Goal: Task Accomplishment & Management: Complete application form

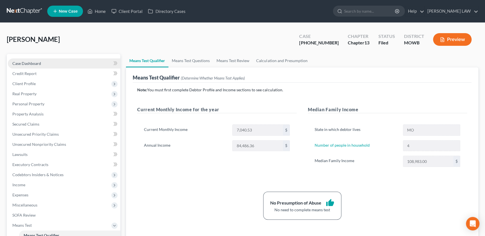
click at [80, 60] on link "Case Dashboard" at bounding box center [64, 63] width 112 height 10
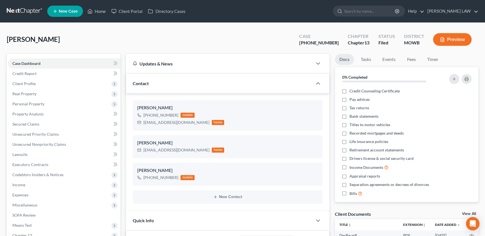
click at [67, 12] on span "New Case" at bounding box center [68, 11] width 19 height 4
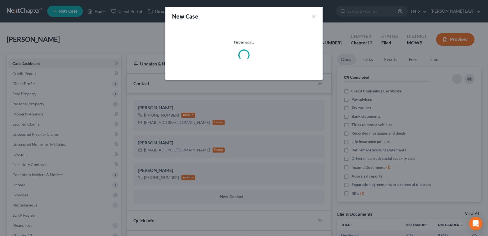
select select "46"
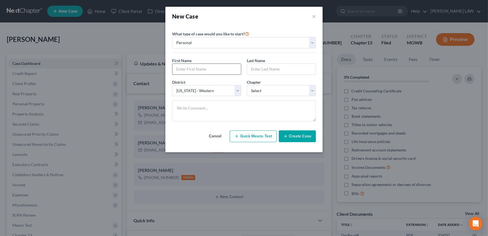
click at [211, 71] on input "text" at bounding box center [207, 69] width 69 height 11
type input "Jordan"
type input "[PERSON_NAME]"
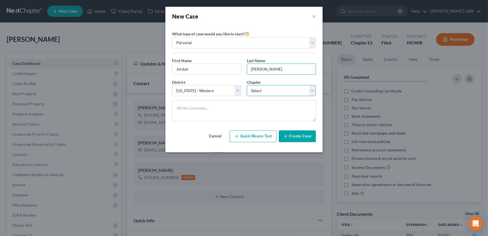
click at [263, 92] on select "Select 7 11 12 13" at bounding box center [281, 90] width 69 height 11
select select "3"
click at [247, 85] on select "Select 7 11 12 13" at bounding box center [281, 90] width 69 height 11
click at [296, 137] on button "Create Case" at bounding box center [297, 136] width 37 height 12
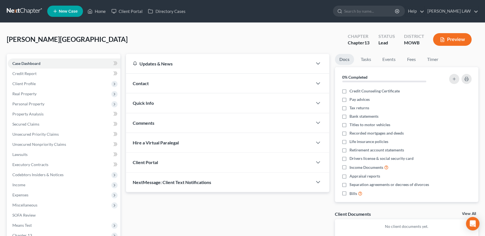
click at [226, 83] on div "Contact" at bounding box center [219, 83] width 186 height 19
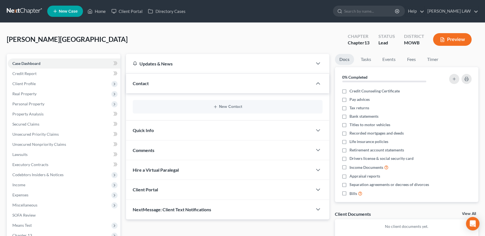
click at [226, 103] on div "New Contact" at bounding box center [227, 106] width 189 height 13
click at [226, 105] on button "New Contact" at bounding box center [227, 107] width 180 height 4
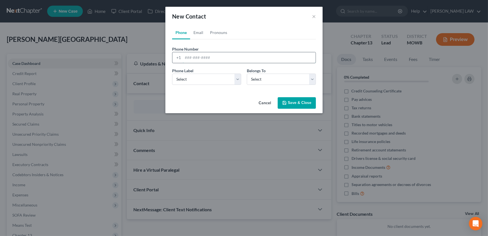
click at [212, 58] on input "tel" at bounding box center [249, 57] width 133 height 11
type input "[PHONE_NUMBER]"
click at [201, 79] on select "Select Mobile Home Work Other" at bounding box center [206, 79] width 69 height 11
select select "0"
click at [172, 74] on select "Select Mobile Home Work Other" at bounding box center [206, 79] width 69 height 11
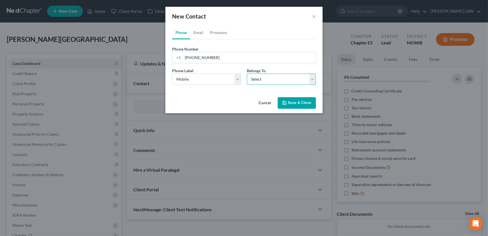
click at [257, 77] on select "Select Client Other" at bounding box center [281, 79] width 69 height 11
select select "0"
click at [247, 74] on select "Select Client Other" at bounding box center [281, 79] width 69 height 11
select select "0"
click at [199, 31] on link "Email" at bounding box center [198, 32] width 17 height 13
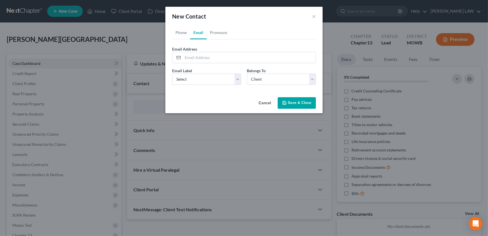
click at [447, 169] on div "New Contact × Phone Email Pronouns Phone Number * [PHONE_NUMBER] Ext. Phone Lab…" at bounding box center [244, 118] width 488 height 236
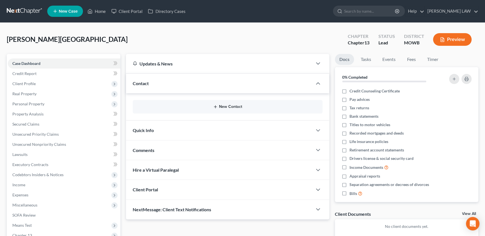
click at [215, 107] on line "button" at bounding box center [215, 107] width 3 height 0
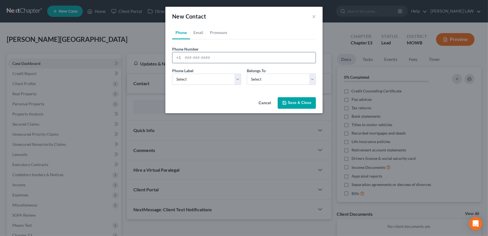
click at [224, 57] on input "tel" at bounding box center [249, 57] width 133 height 11
click at [442, 160] on div "New Contact × Phone Email Pronouns Phone Number * +1 Ext. Phone Label * Select …" at bounding box center [244, 118] width 488 height 236
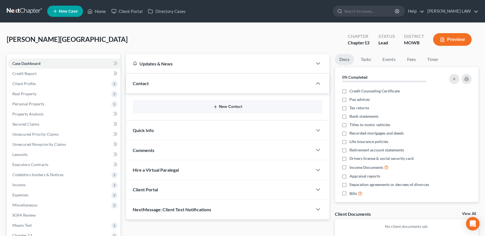
click at [218, 106] on button "New Contact" at bounding box center [227, 107] width 180 height 4
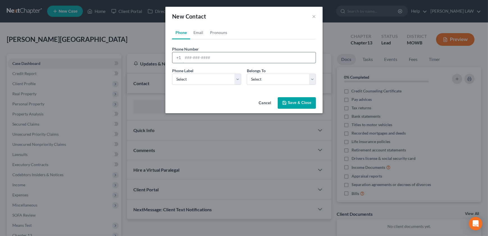
click at [219, 62] on input "tel" at bounding box center [249, 57] width 133 height 11
type input "5407027011"
click at [208, 81] on select "Select Mobile Home Work Other" at bounding box center [206, 79] width 69 height 11
select select "0"
click at [172, 74] on select "Select Mobile Home Work Other" at bounding box center [206, 79] width 69 height 11
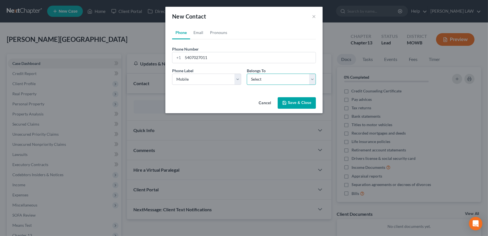
click at [256, 75] on select "Select Client Other" at bounding box center [281, 79] width 69 height 11
select select "0"
click at [247, 74] on select "Select Client Other" at bounding box center [281, 79] width 69 height 11
click at [197, 35] on link "Email" at bounding box center [198, 32] width 17 height 13
click at [202, 58] on input "email" at bounding box center [249, 57] width 133 height 11
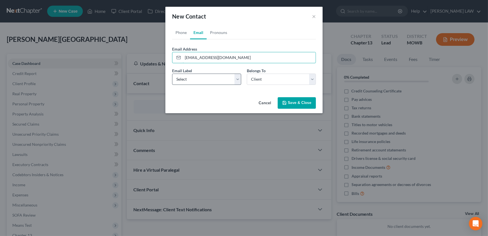
type input "[EMAIL_ADDRESS][DOMAIN_NAME]"
click at [210, 79] on select "Select Home Work Other" at bounding box center [206, 79] width 69 height 11
select select "0"
click at [172, 74] on select "Select Home Work Other" at bounding box center [206, 79] width 69 height 11
click at [297, 99] on button "Save & Close" at bounding box center [297, 103] width 38 height 12
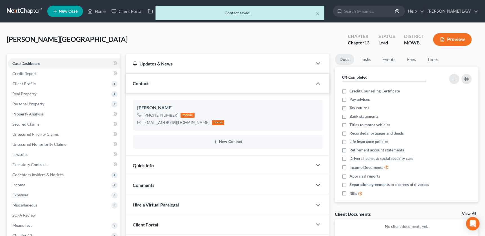
click at [179, 186] on div "Comments" at bounding box center [219, 184] width 186 height 19
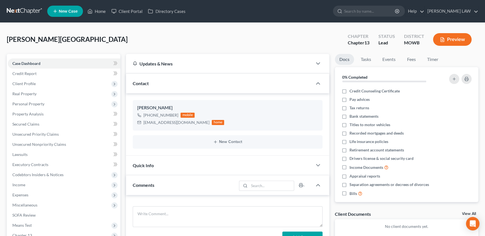
drag, startPoint x: 167, startPoint y: 203, endPoint x: 167, endPoint y: 199, distance: 3.7
click at [167, 199] on div "Add Comment" at bounding box center [227, 222] width 203 height 55
click at [167, 205] on div "Add Comment" at bounding box center [227, 222] width 203 height 55
click at [167, 211] on textarea at bounding box center [227, 216] width 189 height 21
paste textarea "Ray County HS 1 (just moved in with GF who has 3 kids - 15,9,3) Income 50-55k F…"
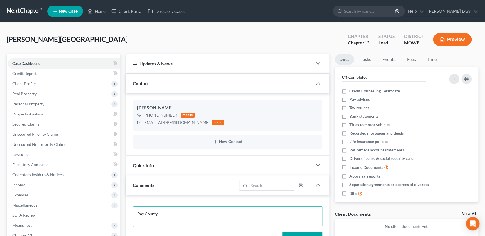
scroll to position [385, 0]
type textarea "Ray County HS 1 (just moved in with GF who has 3 kids - 15,9,3) Income 50-55k F…"
click at [298, 233] on button "Add Comment" at bounding box center [302, 238] width 40 height 12
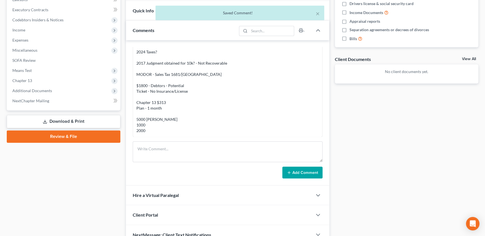
scroll to position [155, 0]
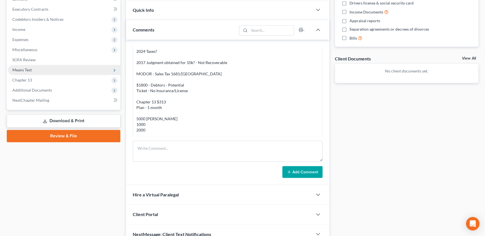
click at [119, 68] on span "Means Test" at bounding box center [64, 70] width 112 height 10
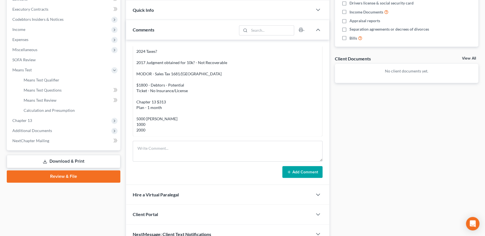
click at [122, 67] on div "Case Dashboard Payments Invoices Payments Payments Credit Report Client Profile" at bounding box center [63, 72] width 119 height 346
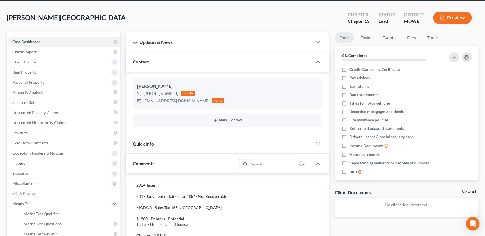
scroll to position [2, 0]
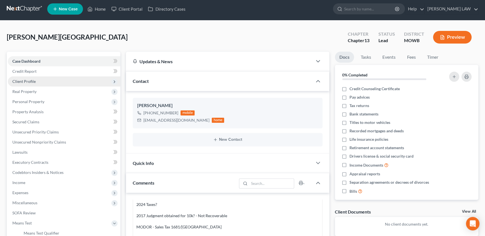
click at [33, 83] on span "Client Profile" at bounding box center [23, 81] width 23 height 5
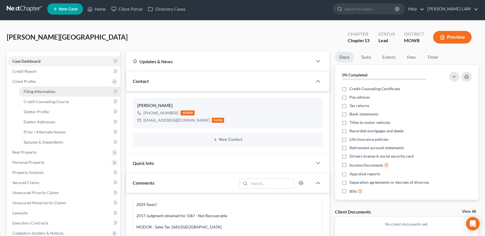
click at [38, 91] on span "Filing Information" at bounding box center [40, 91] width 32 height 5
select select "1"
select select "0"
select select "3"
select select "46"
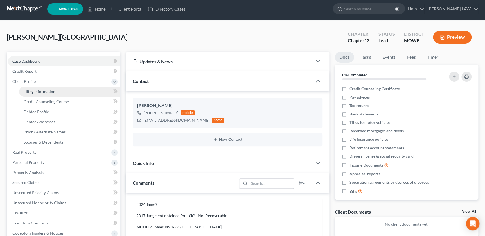
select select "26"
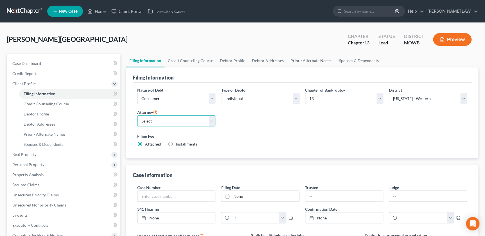
click at [203, 121] on select "Select [PERSON_NAME] - MOWB" at bounding box center [176, 120] width 78 height 11
select select "0"
click at [137, 115] on select "Select [PERSON_NAME] - MOWB" at bounding box center [176, 120] width 78 height 11
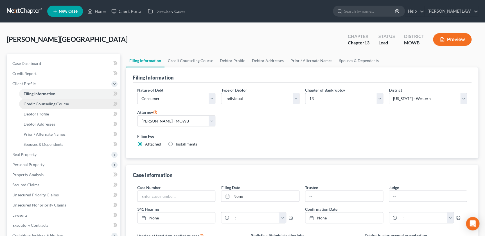
click at [47, 103] on span "Credit Counseling Course" at bounding box center [46, 103] width 45 height 5
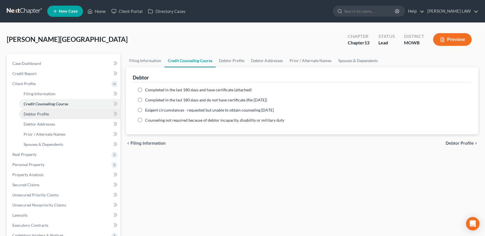
click at [47, 112] on span "Debtor Profile" at bounding box center [36, 114] width 25 height 5
select select "0"
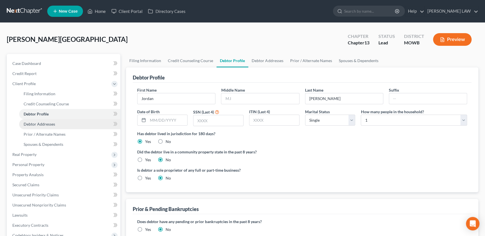
click at [54, 124] on span "Debtor Addresses" at bounding box center [39, 124] width 31 height 5
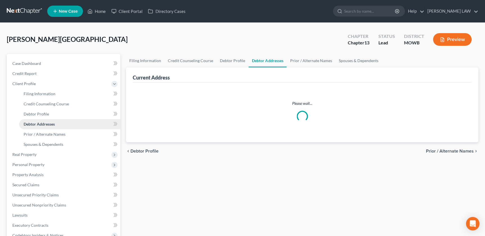
select select "0"
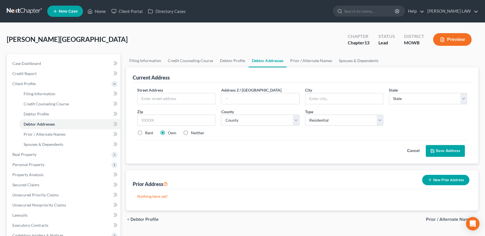
click at [145, 134] on label "Rent" at bounding box center [149, 133] width 8 height 6
click at [147, 134] on input "Rent" at bounding box center [149, 132] width 4 height 4
radio input "true"
click at [47, 204] on span "Unsecured Nonpriority Claims" at bounding box center [39, 205] width 54 height 5
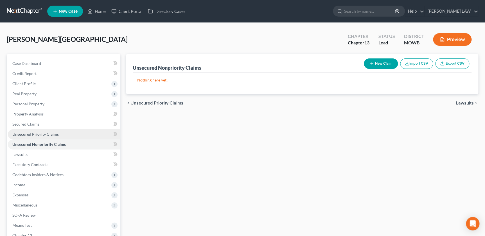
click at [51, 135] on span "Unsecured Priority Claims" at bounding box center [35, 134] width 46 height 5
click at [370, 62] on icon "button" at bounding box center [371, 63] width 4 height 4
select select "0"
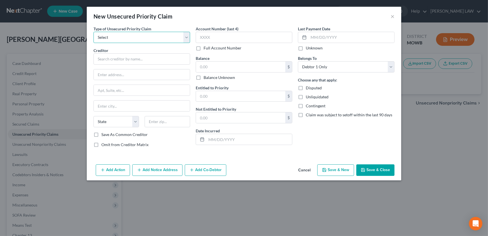
click at [142, 39] on select "Select Taxes & Other Government Units Domestic Support Obligations Extensions o…" at bounding box center [142, 37] width 97 height 11
select select "0"
click at [94, 32] on select "Select Taxes & Other Government Units Domestic Support Obligations Extensions o…" at bounding box center [142, 37] width 97 height 11
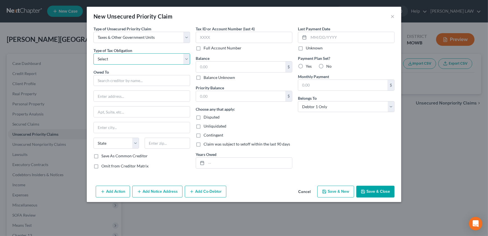
click at [130, 59] on select "Select Federal City State Franchise Tax Board Other" at bounding box center [142, 58] width 97 height 11
select select "2"
click at [94, 53] on select "Select Federal City State Franchise Tax Board Other" at bounding box center [142, 58] width 97 height 11
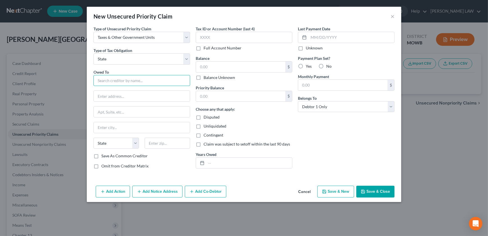
click at [125, 82] on input "text" at bounding box center [142, 80] width 97 height 11
type input "[US_STATE] Department of Revenue"
click at [225, 68] on input "text" at bounding box center [240, 67] width 89 height 11
type input "1,700"
click at [228, 87] on div "Priority Balance $" at bounding box center [244, 93] width 97 height 17
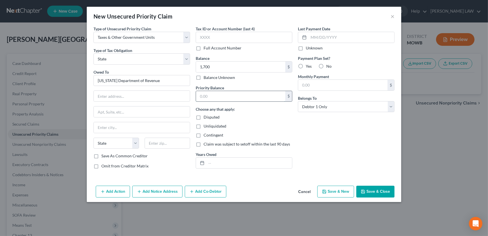
click at [226, 93] on input "text" at bounding box center [240, 96] width 89 height 11
type input "1,700"
click at [377, 185] on div "Add Action Add Notice Address Add Co-Debtor Cancel Save & New Save & Close" at bounding box center [244, 192] width 315 height 19
click at [375, 187] on button "Save & Close" at bounding box center [376, 192] width 38 height 12
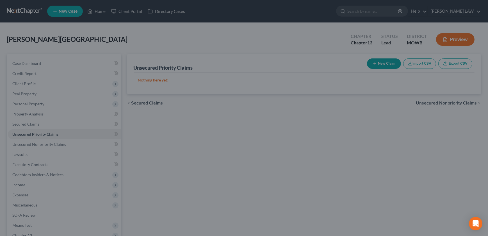
type input "1,700.00"
type input "0.00"
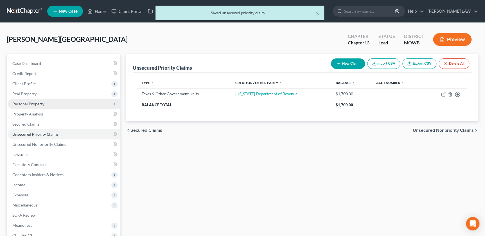
click at [26, 105] on span "Personal Property" at bounding box center [28, 103] width 32 height 5
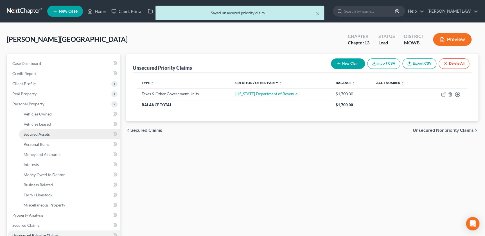
click at [50, 135] on link "Secured Assets" at bounding box center [69, 134] width 101 height 10
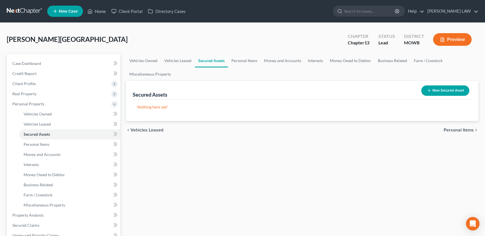
click at [453, 87] on button "New Secured Asset" at bounding box center [445, 90] width 48 height 10
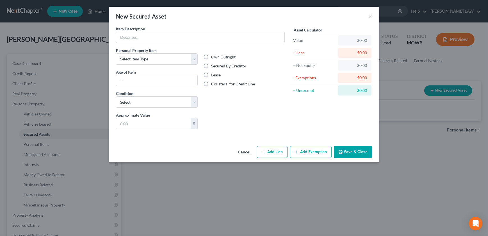
click at [159, 31] on div "Item Description *" at bounding box center [200, 34] width 169 height 17
click at [158, 37] on input "text" at bounding box center [200, 37] width 168 height 11
type input "A"
type input "Lap Top"
click at [211, 67] on label "Secured By Creditor" at bounding box center [228, 66] width 35 height 6
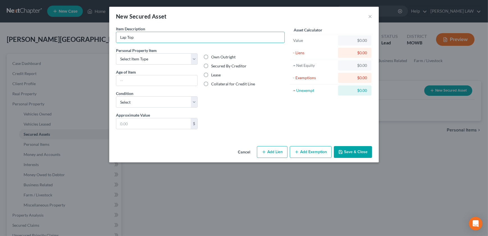
click at [214, 67] on input "Secured By Creditor" at bounding box center [216, 65] width 4 height 4
radio input "true"
click at [267, 153] on button "Add Lien" at bounding box center [272, 152] width 31 height 12
select select "0"
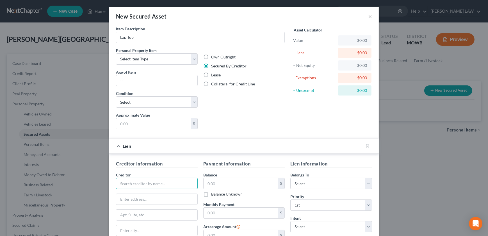
click at [159, 183] on input "text" at bounding box center [157, 183] width 82 height 11
type input "x"
click at [223, 180] on input "text" at bounding box center [241, 183] width 74 height 11
type input "1,200"
click at [314, 182] on select "Select Debtor 1 Only Debtor 2 Only Debtor 1 And Debtor 2 Only At Least One Of T…" at bounding box center [332, 183] width 82 height 11
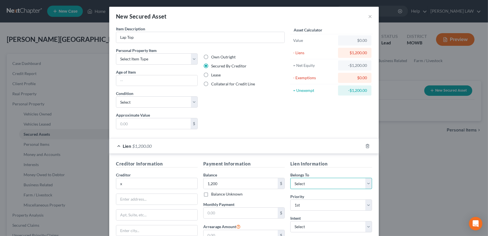
select select "0"
click at [291, 178] on select "Select Debtor 1 Only Debtor 2 Only Debtor 1 And Debtor 2 Only At Least One Of T…" at bounding box center [332, 183] width 82 height 11
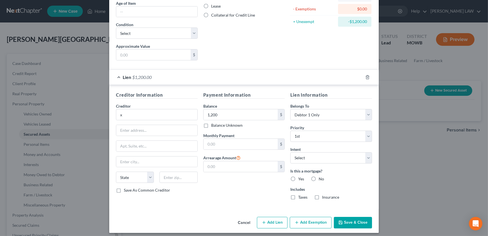
scroll to position [70, 0]
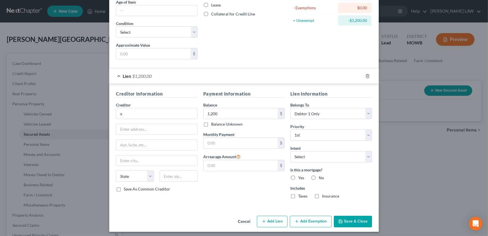
click at [346, 221] on button "Save & Close" at bounding box center [353, 222] width 38 height 12
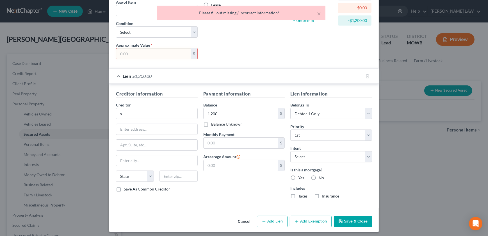
scroll to position [72, 0]
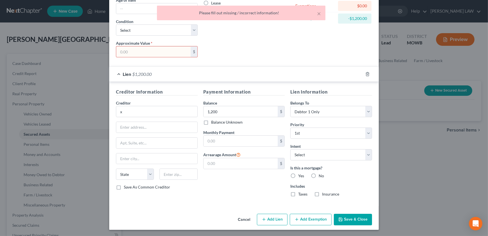
click at [141, 56] on input "text" at bounding box center [153, 51] width 74 height 11
type input "1,200"
click at [349, 219] on button "Save & Close" at bounding box center [353, 220] width 38 height 12
click at [294, 53] on div "Asset Calculator Value $1,200.00 - Liens $1,200.00 = Net Equity -$1,200.00 - Ex…" at bounding box center [331, 8] width 87 height 108
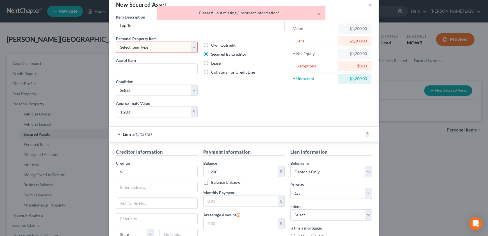
scroll to position [0, 0]
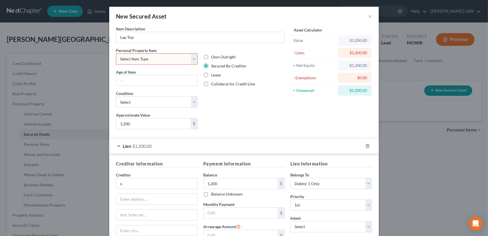
click at [147, 62] on select "Select Item Type Clothing Collectibles Of Value Electronics Firearms Household …" at bounding box center [157, 58] width 82 height 11
select select "electronics"
click at [116, 53] on select "Select Item Type Clothing Collectibles Of Value Electronics Firearms Household …" at bounding box center [157, 58] width 82 height 11
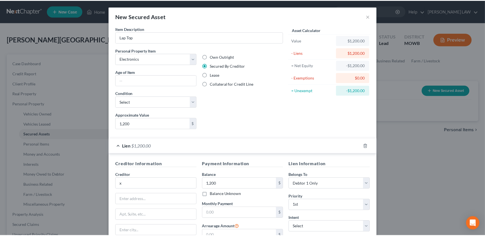
scroll to position [72, 0]
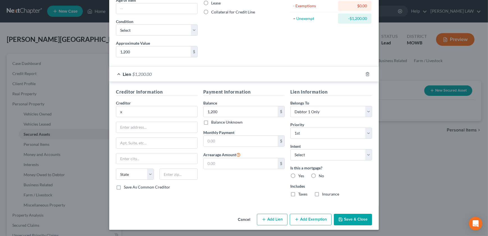
click at [345, 216] on button "Save & Close" at bounding box center [353, 220] width 38 height 12
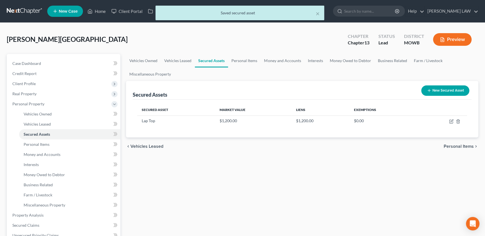
click at [126, 207] on div "Vehicles Owned Vehicles Leased Secured Assets Personal Items Money and Accounts…" at bounding box center [302, 226] width 358 height 345
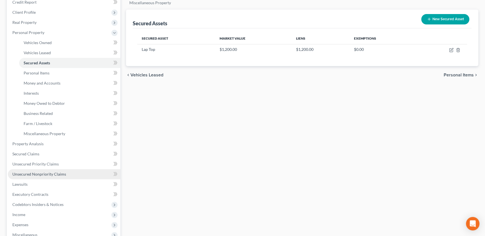
click at [31, 172] on span "Unsecured Nonpriority Claims" at bounding box center [39, 174] width 54 height 5
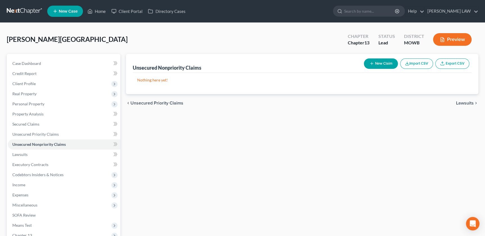
click at [377, 65] on button "New Claim" at bounding box center [381, 63] width 34 height 10
select select "0"
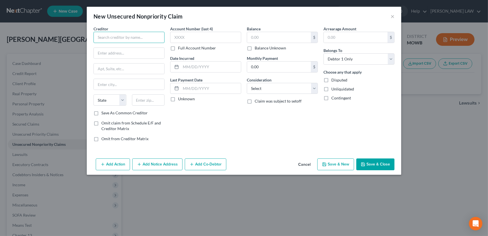
click at [128, 41] on input "text" at bounding box center [129, 37] width 71 height 11
type input "[GEOGRAPHIC_DATA]"
type input "5,000"
click at [393, 17] on button "×" at bounding box center [393, 16] width 4 height 7
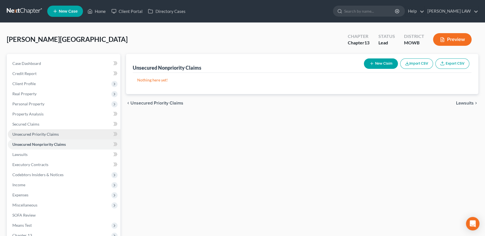
click at [37, 132] on span "Unsecured Priority Claims" at bounding box center [35, 134] width 46 height 5
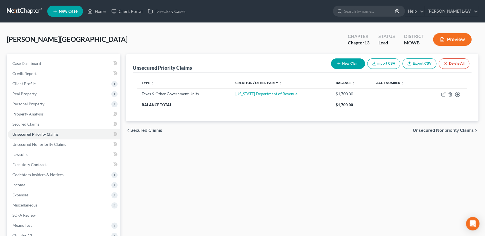
click at [343, 64] on button "New Claim" at bounding box center [348, 63] width 34 height 10
select select "0"
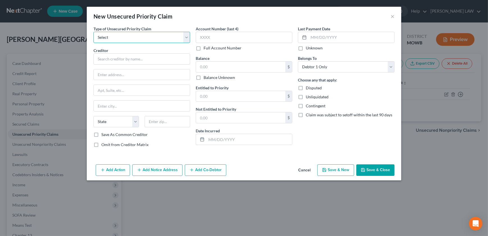
click at [126, 40] on select "Select Taxes & Other Government Units Domestic Support Obligations Extensions o…" at bounding box center [142, 37] width 97 height 11
select select "0"
click at [94, 32] on select "Select Taxes & Other Government Units Domestic Support Obligations Extensions o…" at bounding box center [142, 37] width 97 height 11
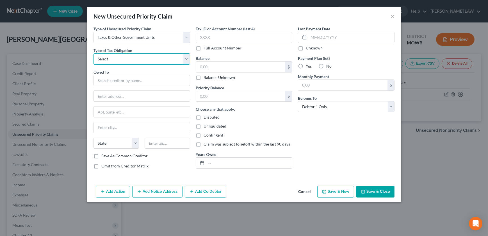
click at [142, 56] on select "Select Federal City State Franchise Tax Board Other" at bounding box center [142, 58] width 97 height 11
select select "4"
click at [94, 53] on select "Select Federal City State Franchise Tax Board Other" at bounding box center [142, 58] width 97 height 11
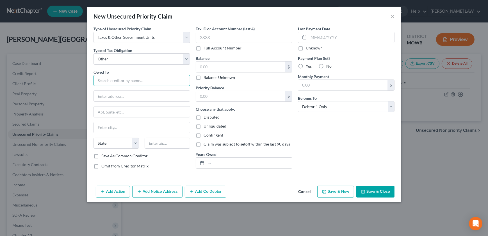
click at [111, 81] on input "text" at bounding box center [142, 80] width 97 height 11
type input "A"
type input "S"
type input "[GEOGRAPHIC_DATA]"
click at [205, 65] on input "text" at bounding box center [240, 67] width 89 height 11
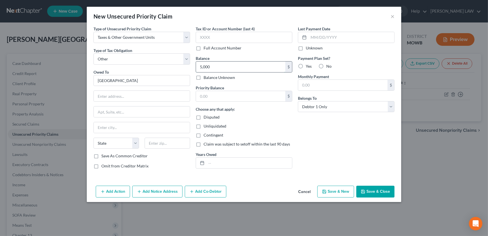
type input "5,000"
click at [371, 193] on button "Save & Close" at bounding box center [376, 192] width 38 height 12
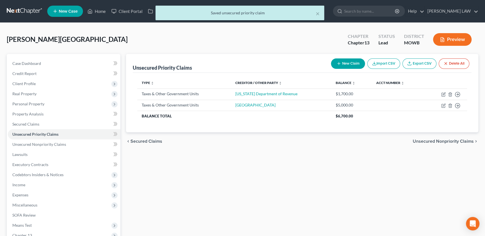
click at [137, 206] on div "Unsecured Priority Claims New Claim Import CSV Export CSV Delete All Type expan…" at bounding box center [302, 176] width 358 height 244
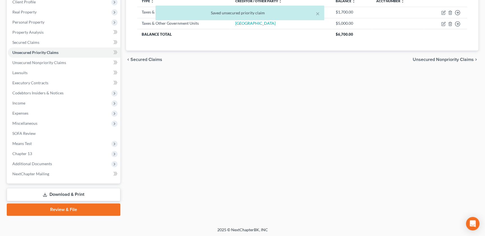
scroll to position [82, 0]
click at [31, 123] on span "Miscellaneous" at bounding box center [24, 123] width 25 height 5
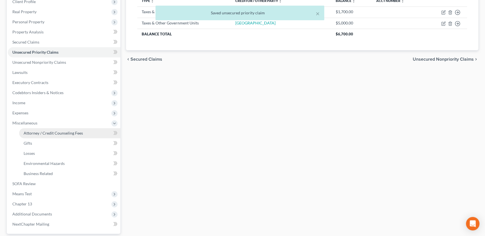
click at [64, 131] on span "Attorney / Credit Counseling Fees" at bounding box center [53, 133] width 59 height 5
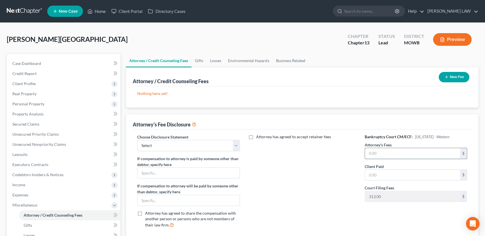
click at [383, 153] on input "text" at bounding box center [412, 153] width 95 height 11
type input "4,100"
type input "0"
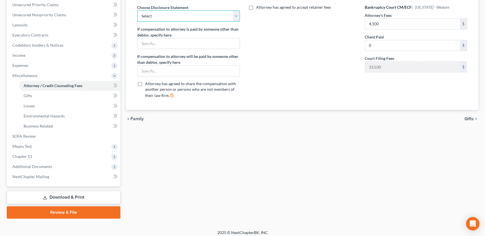
click at [183, 16] on select "Select Attorney Compensation Addon" at bounding box center [188, 15] width 102 height 11
select select "0"
click at [137, 10] on select "Select Attorney Compensation Addon" at bounding box center [188, 15] width 102 height 11
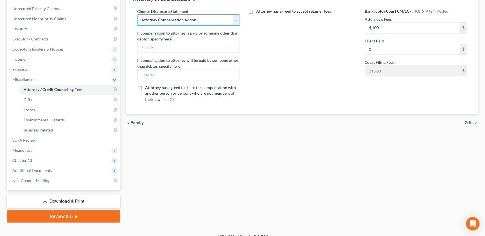
scroll to position [133, 0]
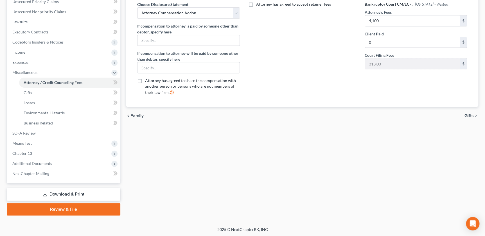
click at [31, 203] on link "Review & File" at bounding box center [64, 209] width 114 height 12
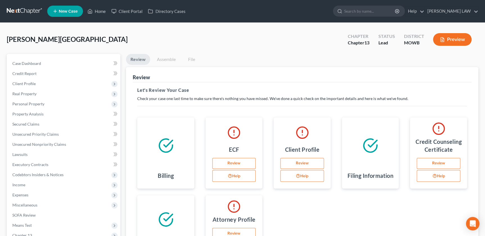
click at [123, 189] on div "Review Assemble File Review This court does not allow electronic filing for cas…" at bounding box center [302, 176] width 358 height 244
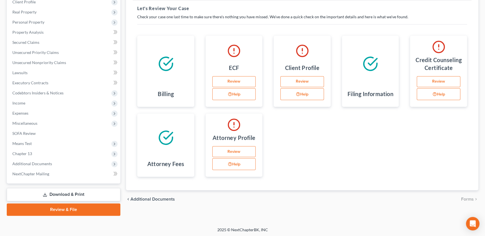
scroll to position [82, 0]
click at [27, 149] on span "Chapter 13" at bounding box center [64, 153] width 112 height 10
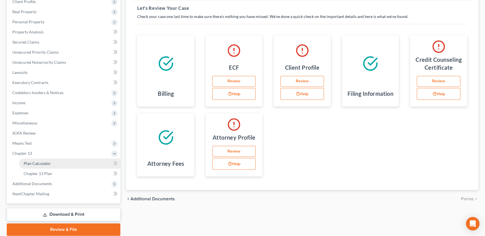
click at [35, 160] on link "Plan Calculator" at bounding box center [69, 163] width 101 height 10
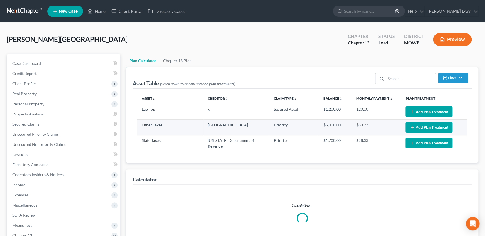
select select "59"
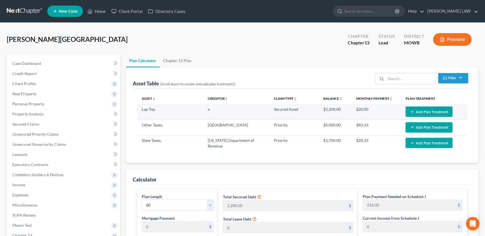
click at [427, 112] on button "Add Plan Treatment" at bounding box center [428, 111] width 47 height 10
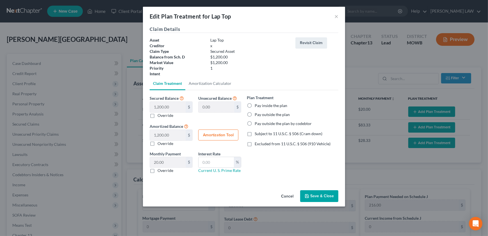
click at [255, 106] on label "Pay inside the plan" at bounding box center [271, 106] width 33 height 6
click at [257, 106] on input "Pay inside the plan" at bounding box center [259, 105] width 4 height 4
radio input "true"
click at [255, 143] on label "Excluded from 11 U.S.C. § 506 (910 Vehicle)" at bounding box center [293, 144] width 76 height 6
click at [257, 143] on input "Excluded from 11 U.S.C. § 506 (910 Vehicle)" at bounding box center [259, 143] width 4 height 4
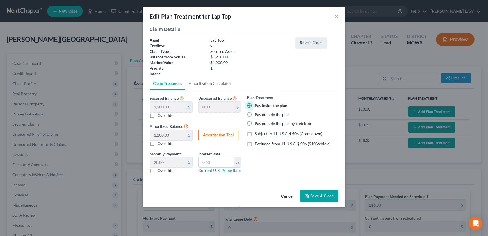
checkbox input "true"
click at [223, 132] on button "Amortization Tool" at bounding box center [218, 135] width 40 height 11
type input "1,200.00"
type input "60"
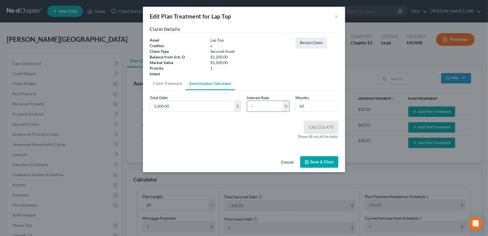
click at [259, 103] on input "text" at bounding box center [264, 106] width 35 height 11
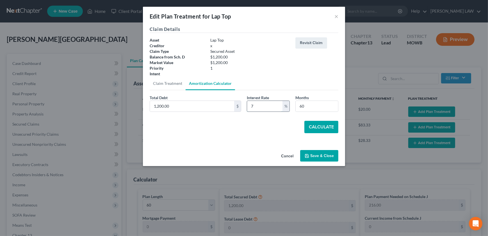
type input "7"
type input "40"
click at [313, 127] on button "Calculate" at bounding box center [322, 127] width 34 height 12
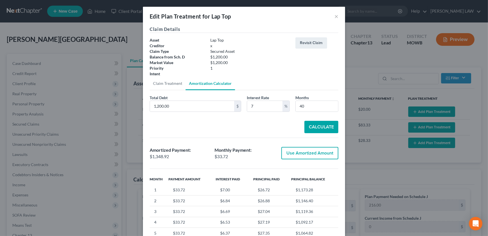
click at [289, 150] on button "Use Amortized Amount" at bounding box center [310, 153] width 57 height 12
type input "1,348.92"
checkbox input "true"
type input "22.48"
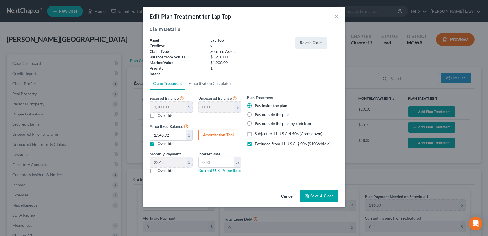
click at [311, 195] on button "Save & Close" at bounding box center [319, 196] width 38 height 12
select select "59"
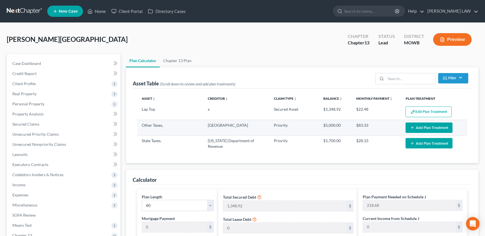
click at [421, 126] on button "Add Plan Treatment" at bounding box center [428, 128] width 47 height 10
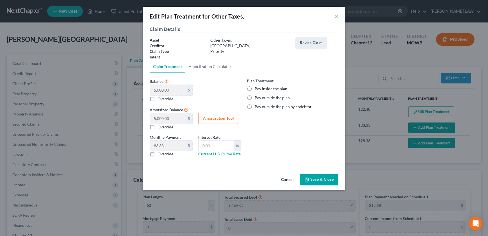
click at [255, 89] on label "Pay inside the plan" at bounding box center [271, 89] width 33 height 6
click at [257, 89] on input "Pay inside the plan" at bounding box center [259, 88] width 4 height 4
radio input "true"
click at [316, 178] on button "Save & Close" at bounding box center [319, 180] width 38 height 12
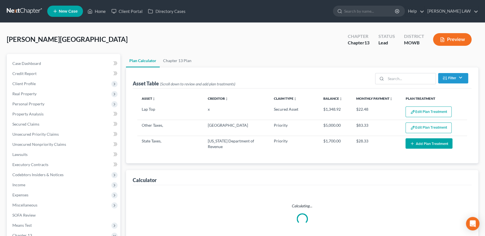
select select "59"
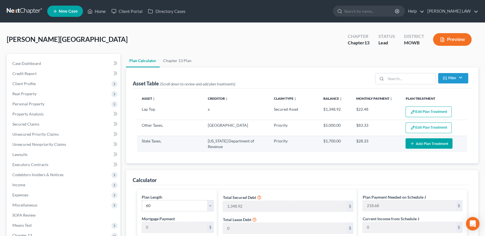
click at [414, 141] on button "Add Plan Treatment" at bounding box center [428, 143] width 47 height 10
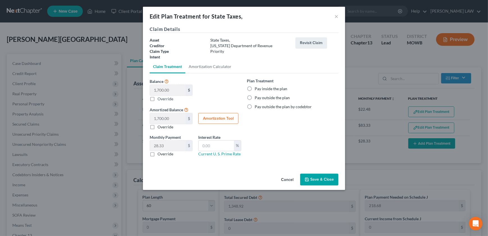
click at [246, 93] on div "Plan Treatment Pay inside the plan Pay outside the plan Pay outside the plan by…" at bounding box center [292, 119] width 97 height 83
click at [255, 90] on label "Pay inside the plan" at bounding box center [271, 89] width 33 height 6
click at [257, 90] on input "Pay inside the plan" at bounding box center [259, 88] width 4 height 4
radio input "true"
click at [319, 176] on button "Save & Close" at bounding box center [319, 180] width 38 height 12
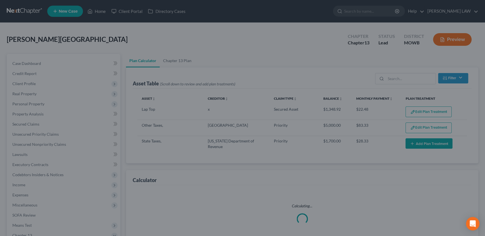
select select "59"
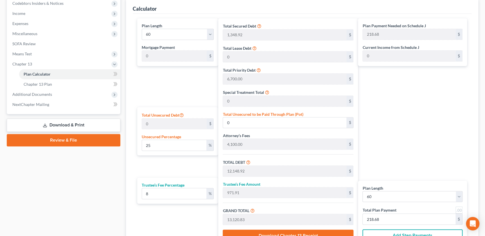
scroll to position [171, 0]
click at [164, 33] on select "1 2 3 4 5 6 7 8 9 10 11 12 13 14 15 16 17 18 19 20 21 22 23 24 25 26 27 28 29 3…" at bounding box center [178, 34] width 72 height 11
select select "40"
click at [142, 29] on select "1 2 3 4 5 6 7 8 9 10 11 12 13 14 15 16 17 18 19 20 21 22 23 24 25 26 27 28 29 3…" at bounding box center [178, 34] width 72 height 11
type input "320.02"
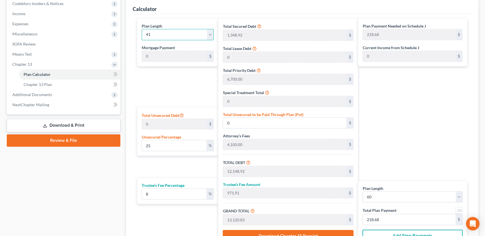
select select "40"
type input "320.02"
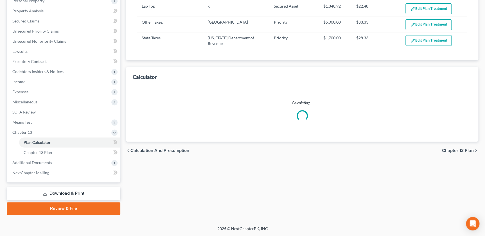
scroll to position [102, 0]
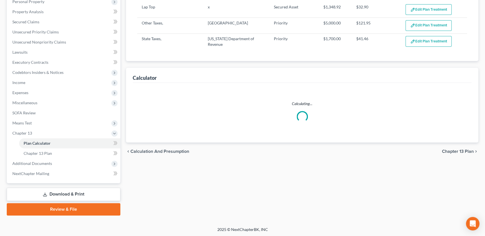
select select "40"
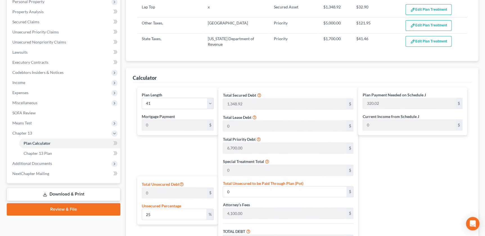
scroll to position [171, 0]
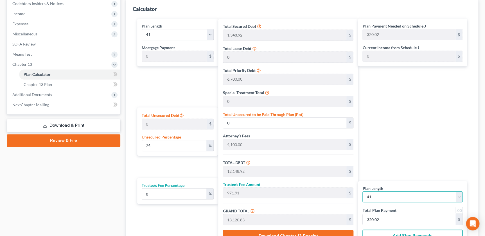
click at [455, 194] on select "1 2 3 4 5 6 7 8 9 10 11 12 13 14 15 16 17 18 19 20 21 22 23 24 25 26 27 28 29 3…" at bounding box center [412, 196] width 100 height 11
select select "39"
click at [362, 191] on select "1 2 3 4 5 6 7 8 9 10 11 12 13 14 15 16 17 18 19 20 21 22 23 24 25 26 27 28 29 3…" at bounding box center [412, 196] width 100 height 11
select select "39"
type input "328.02"
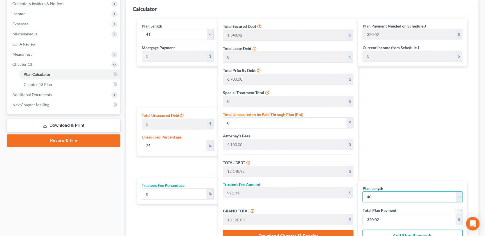
type input "328.02"
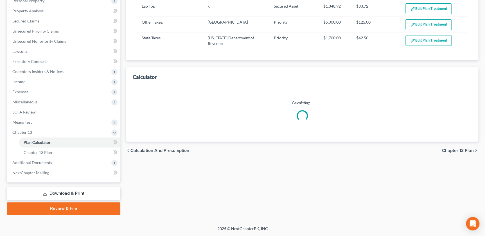
select select "39"
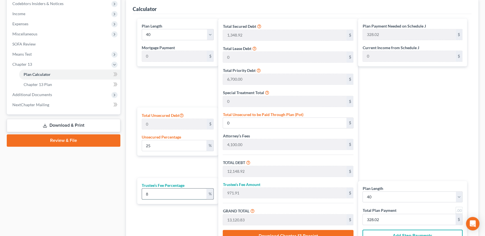
click at [160, 197] on input "8" at bounding box center [174, 194] width 64 height 11
click at [144, 193] on input "8" at bounding box center [174, 194] width 64 height 11
type input "7"
type input "850.42"
type input "12,999.34"
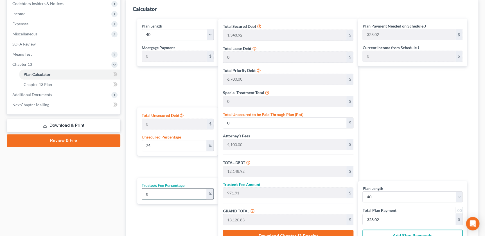
type input "324.98"
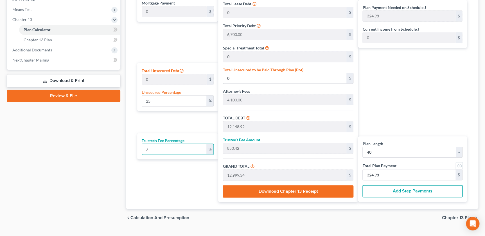
scroll to position [226, 0]
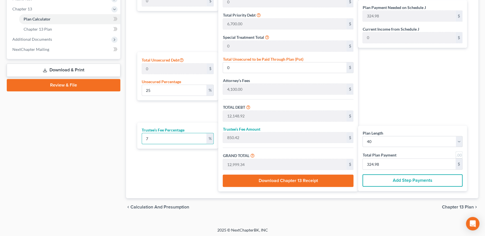
type input "7"
click at [92, 131] on div "Case Dashboard Payments Invoices Payments Payments Credit Report Client Profile" at bounding box center [63, 21] width 119 height 389
click at [123, 47] on div "Case Dashboard Payments Invoices Payments Payments Credit Report Client Profile" at bounding box center [63, 21] width 119 height 389
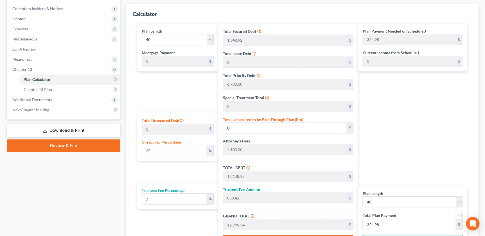
scroll to position [165, 0]
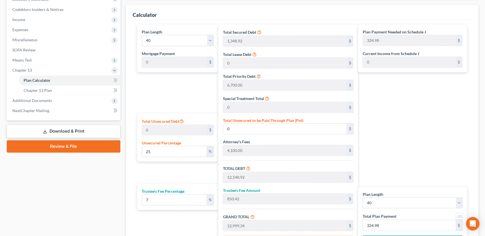
click at [464, 161] on div "Plan Payment Needed on Schedule J 324.98 $ Current Income from Schedule J 0 $ P…" at bounding box center [414, 138] width 112 height 228
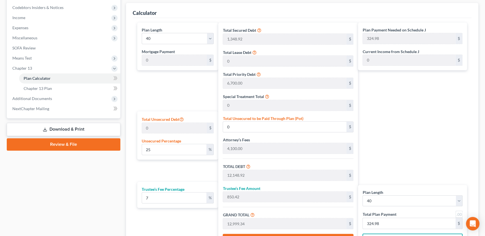
scroll to position [168, 0]
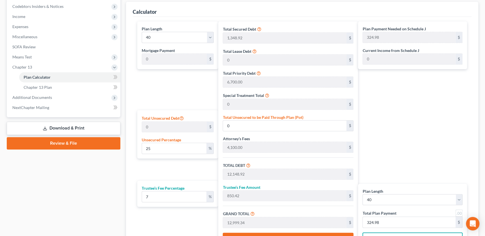
click at [123, 78] on div "Case Dashboard Payments Invoices Payments Payments Credit Report Client Profile" at bounding box center [63, 80] width 119 height 389
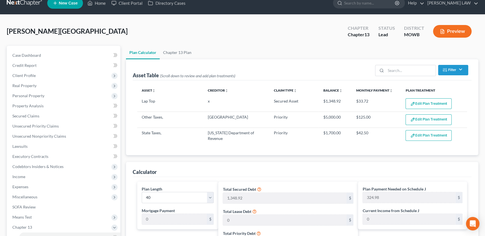
scroll to position [5, 0]
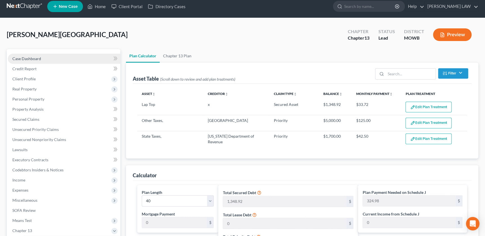
click at [30, 59] on span "Case Dashboard" at bounding box center [26, 58] width 29 height 5
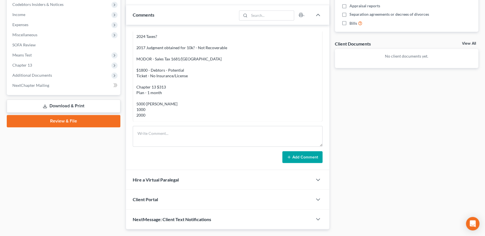
scroll to position [178, 0]
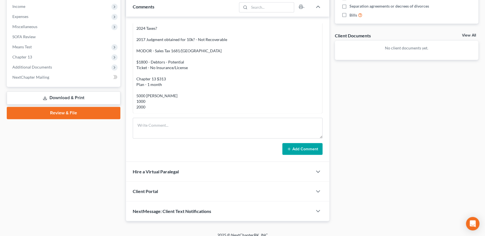
click at [233, 192] on div "Client Portal" at bounding box center [219, 191] width 186 height 19
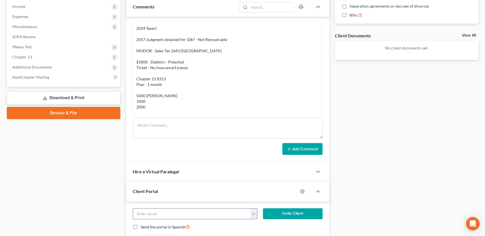
click at [252, 211] on button "button" at bounding box center [253, 213] width 7 height 11
click at [263, 225] on link "[EMAIL_ADDRESS][DOMAIN_NAME]" at bounding box center [288, 226] width 77 height 10
type input "[EMAIL_ADDRESS][DOMAIN_NAME]"
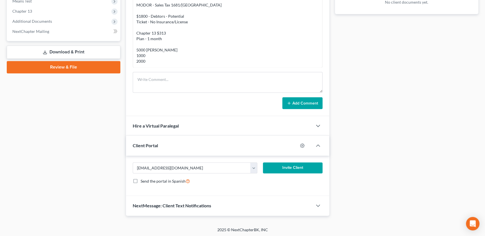
click at [284, 166] on button "Invite Client" at bounding box center [292, 167] width 59 height 11
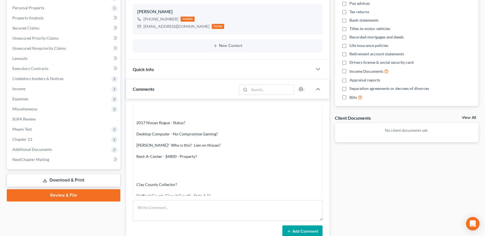
scroll to position [173, 0]
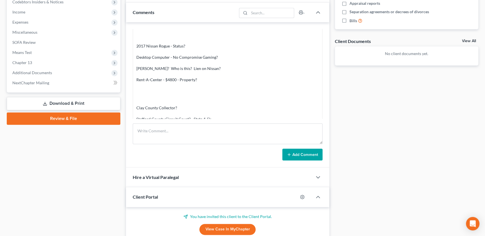
click at [123, 54] on div "Updates & News × [US_STATE] Western District Notes Take a look at NextChapter's…" at bounding box center [227, 71] width 208 height 381
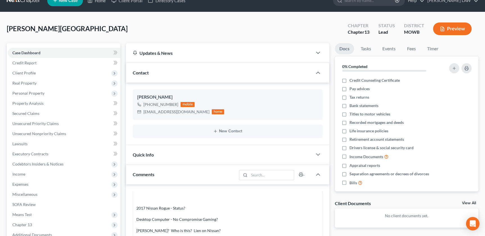
scroll to position [0, 0]
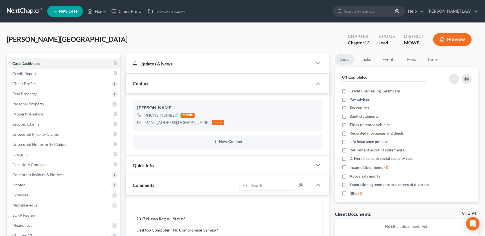
click at [104, 32] on div "[PERSON_NAME][GEOGRAPHIC_DATA] Upgraded Chapter Chapter 13 Status Lead District…" at bounding box center [242, 42] width 471 height 24
click at [460, 10] on link "[PERSON_NAME] LAW" at bounding box center [450, 11] width 53 height 10
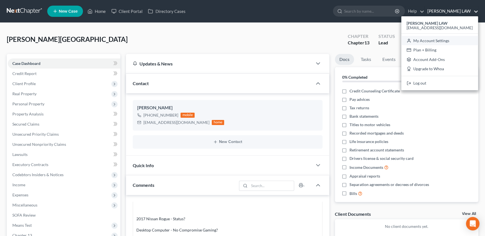
click at [451, 40] on link "My Account Settings" at bounding box center [439, 41] width 77 height 10
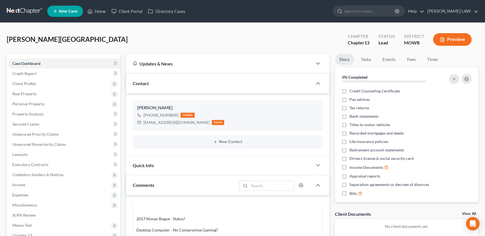
select select "46"
select select "23"
select select "26"
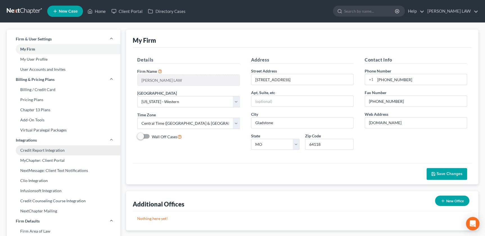
click at [119, 153] on link "Credit Report Integration" at bounding box center [64, 150] width 114 height 10
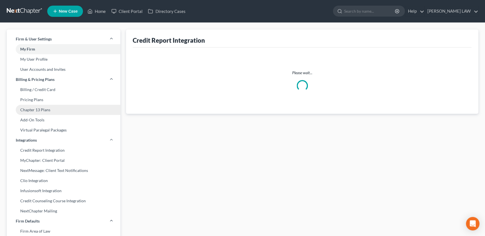
select select "26"
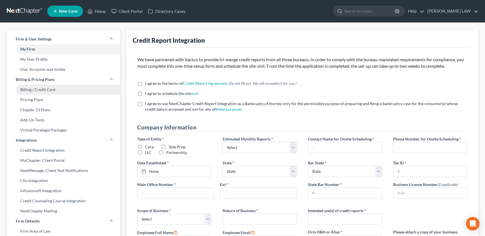
click at [44, 91] on link "Billing / Credit Card" at bounding box center [64, 90] width 114 height 10
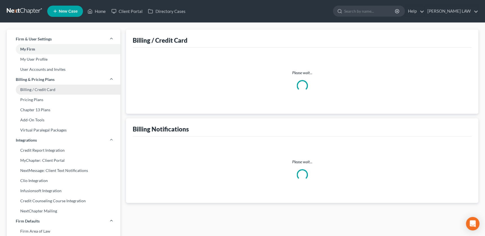
select select "26"
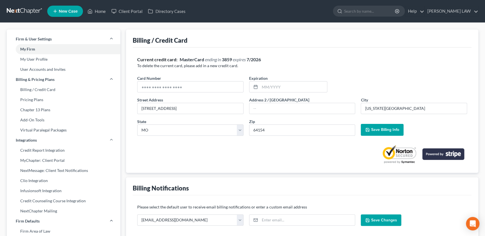
click at [121, 157] on div "Firm & User Settings My Firm My User Profile User Accounts and Invites Billing …" at bounding box center [63, 211] width 119 height 363
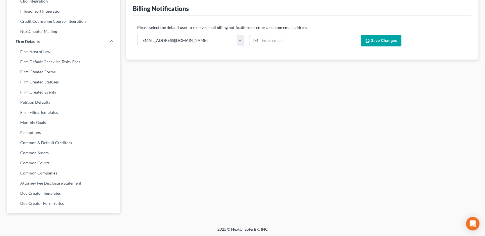
scroll to position [180, 0]
click at [48, 33] on link "NextChapter Mailing" at bounding box center [64, 31] width 114 height 10
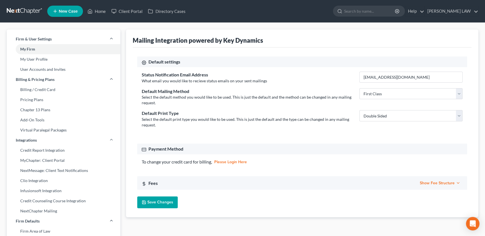
click at [233, 160] on link "please login here" at bounding box center [230, 162] width 33 height 4
